Goal: Information Seeking & Learning: Learn about a topic

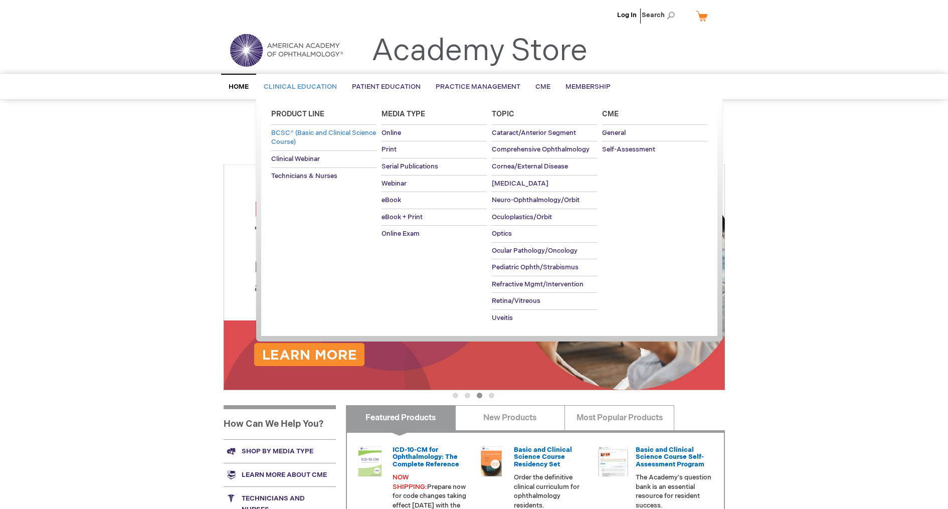
click at [317, 139] on span "BCSC® (Basic and Clinical Science Course)" at bounding box center [323, 138] width 105 height 18
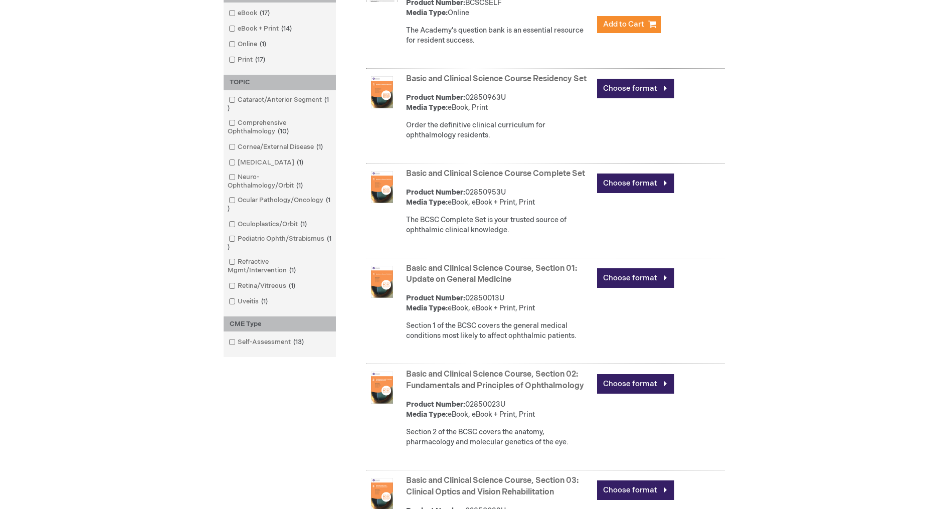
scroll to position [88, 0]
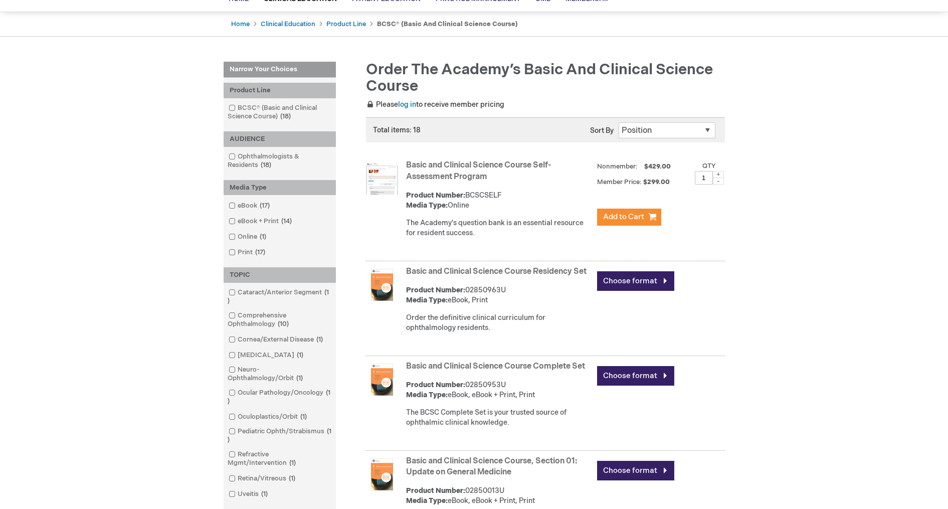
click at [475, 171] on strong "Basic and Clinical Science Course Self-Assessment Program" at bounding box center [499, 171] width 186 height 23
click at [483, 177] on link "Basic and Clinical Science Course Self-Assessment Program" at bounding box center [478, 170] width 145 height 21
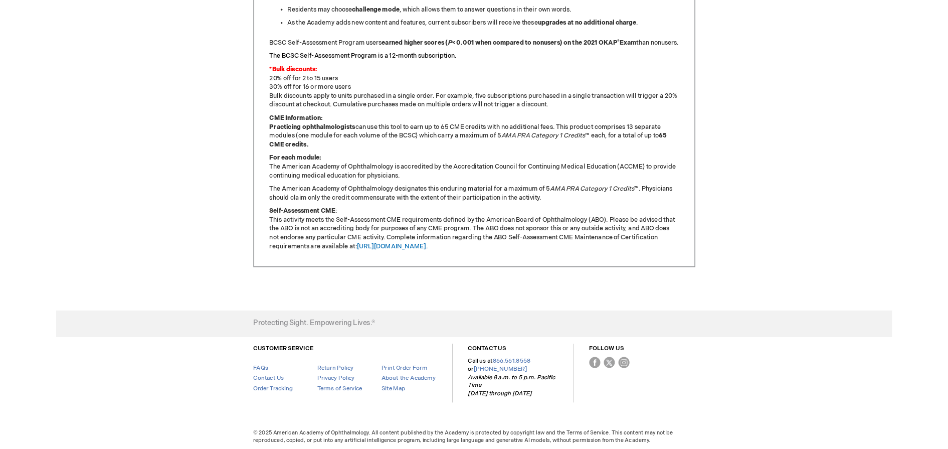
scroll to position [813, 0]
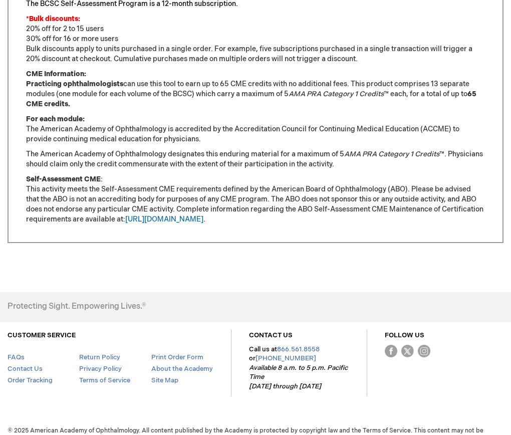
scroll to position [893, 0]
